Goal: Task Accomplishment & Management: Use online tool/utility

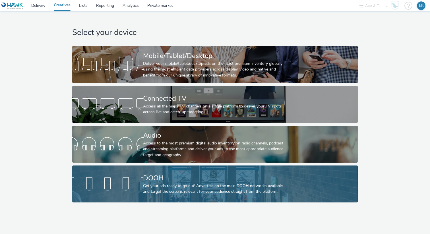
click at [131, 193] on link "DOOH Get your ads ready to go out! Advertise on the main DOOH networks availabl…" at bounding box center [215, 184] width 286 height 37
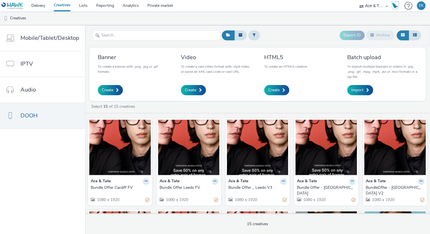
click at [130, 197] on div "1080 x 1920" at bounding box center [120, 200] width 59 height 6
click at [126, 187] on div "Bundle Offer Cardiff FV" at bounding box center [119, 188] width 56 height 6
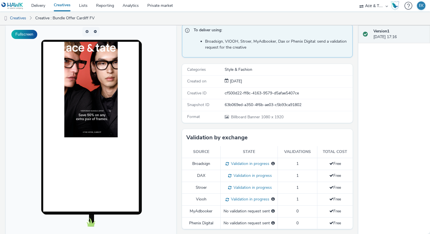
scroll to position [87, 0]
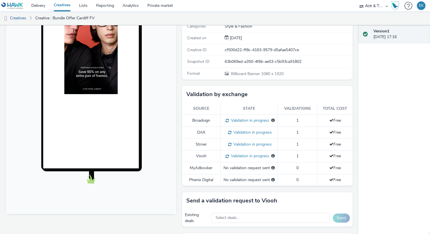
click at [377, 12] on ul "Creatives Creative : Bundle Offer Cardiff FV" at bounding box center [215, 18] width 430 height 14
click at [376, 7] on select "Ace & Tate AZERION Matterkind NL Sababateam" at bounding box center [374, 5] width 34 height 11
select select "d84d6561-18f3-4a65-9ed0-42618f513f94"
click at [357, 0] on select "Ace & Tate AZERION Matterkind NL Sababateam" at bounding box center [374, 5] width 34 height 11
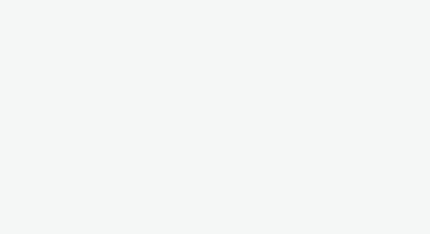
select select "d84d6561-18f3-4a65-9ed0-42618f513f94"
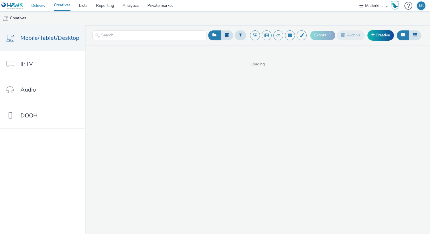
click at [41, 10] on link "Delivery" at bounding box center [38, 5] width 22 height 11
